Goal: Information Seeking & Learning: Learn about a topic

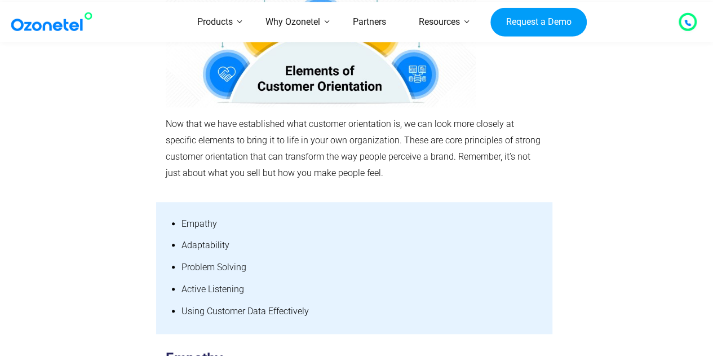
scroll to position [2592, 0]
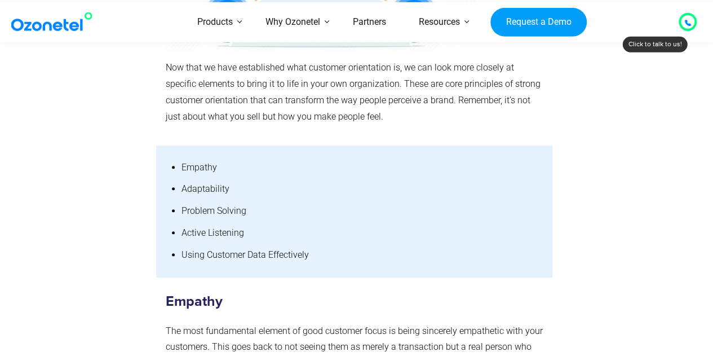
click at [236, 26] on link "Products" at bounding box center [215, 22] width 68 height 40
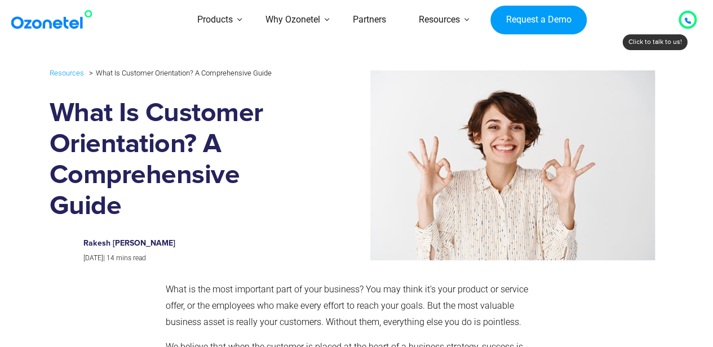
click at [236, 26] on link "Products" at bounding box center [215, 20] width 68 height 40
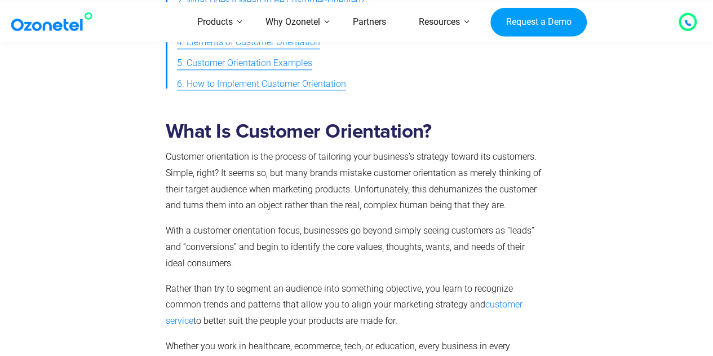
scroll to position [564, 0]
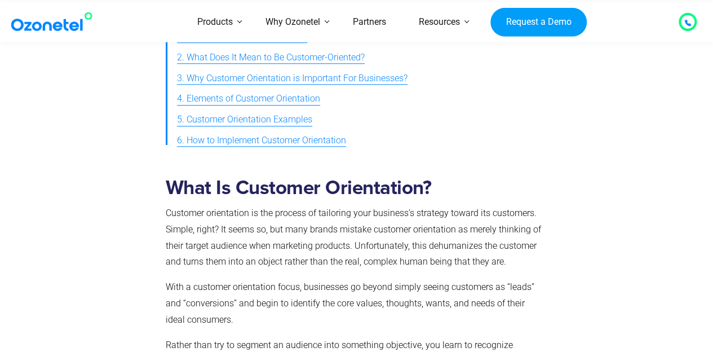
click at [461, 141] on link "CRM Integrations" at bounding box center [500, 132] width 78 height 20
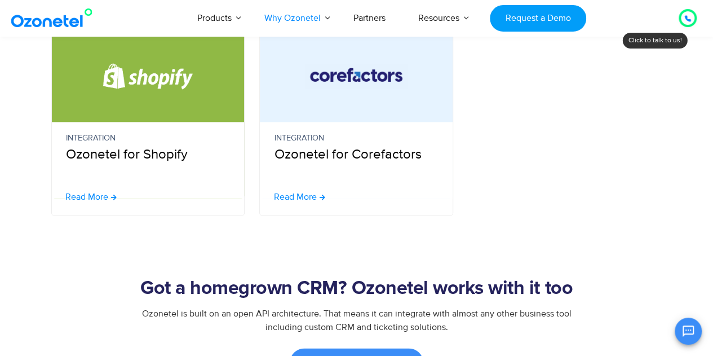
scroll to position [958, 0]
